Goal: Check status

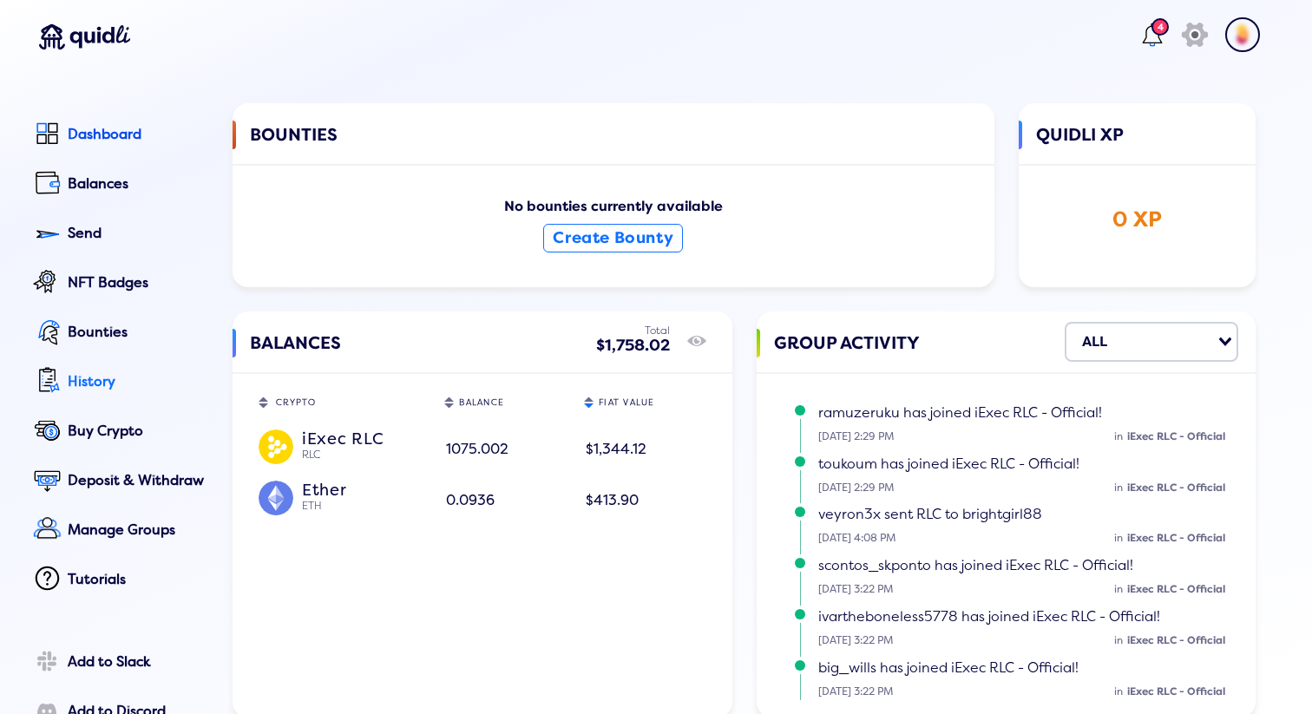
click at [88, 393] on link "History" at bounding box center [119, 382] width 180 height 39
select select "50"
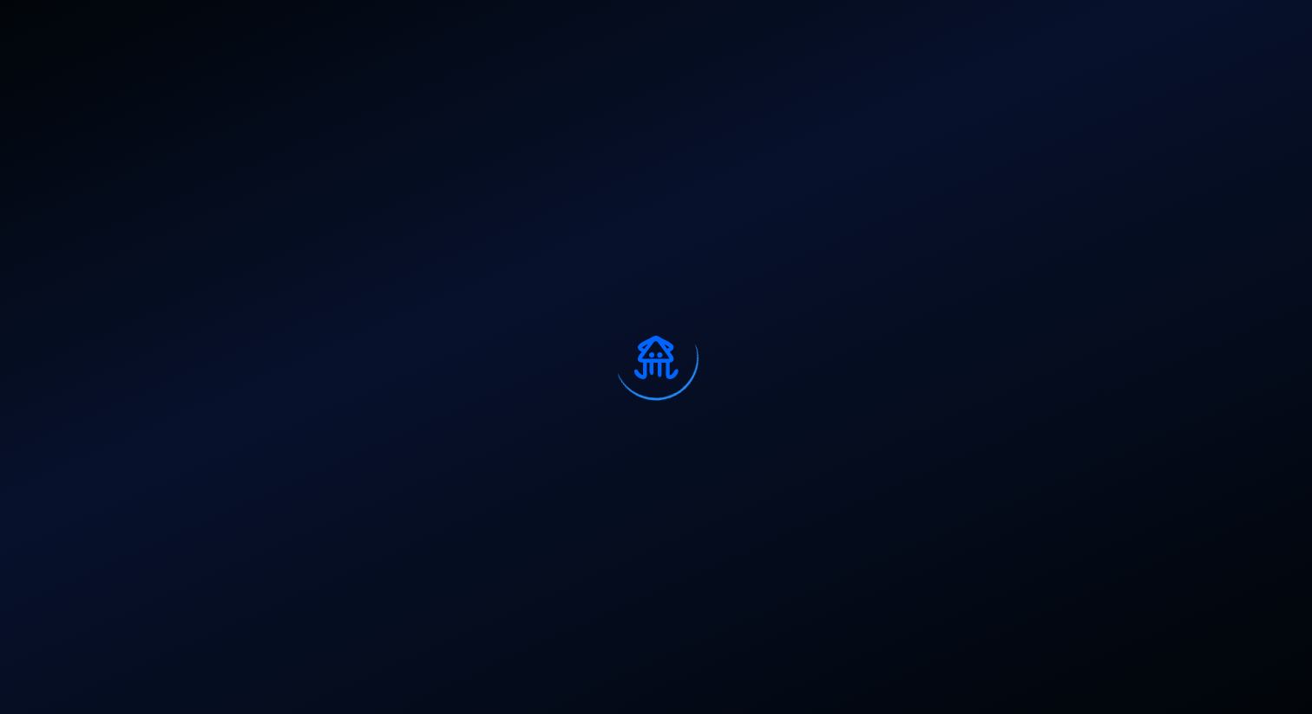
select select "50"
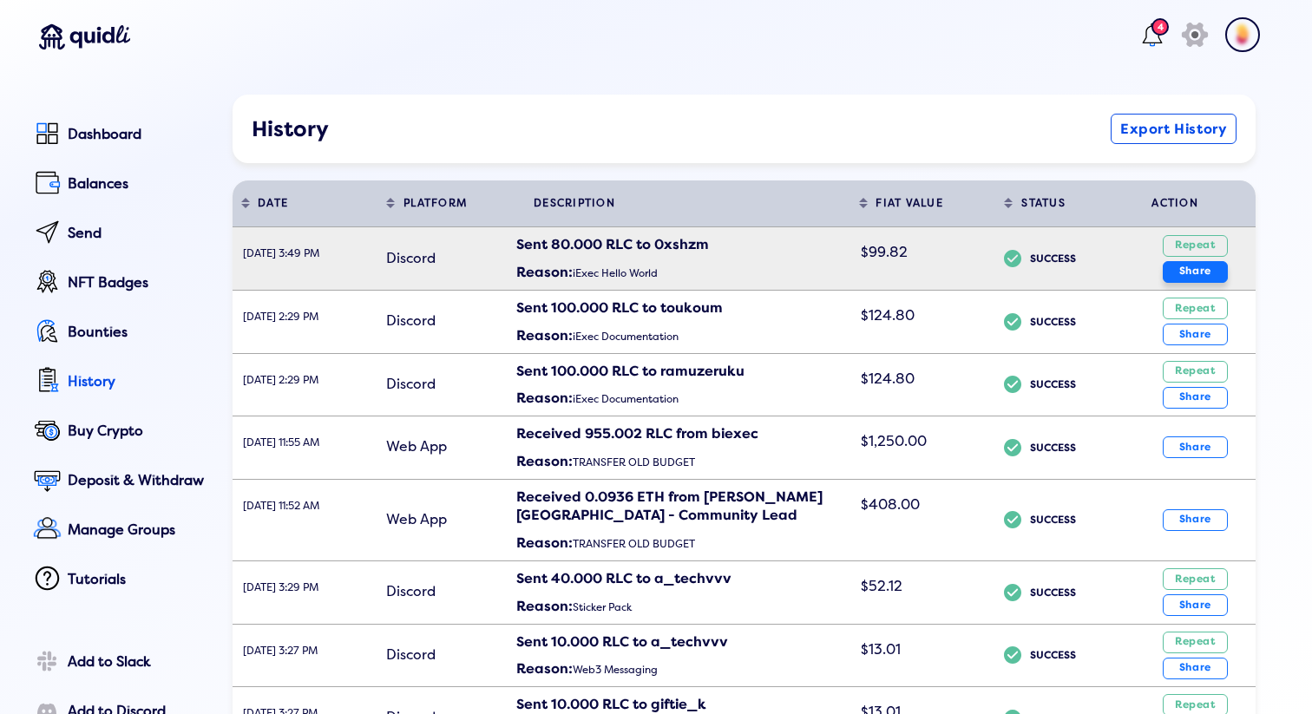
click at [1192, 273] on button "Share" at bounding box center [1194, 272] width 65 height 22
